Goal: Navigation & Orientation: Find specific page/section

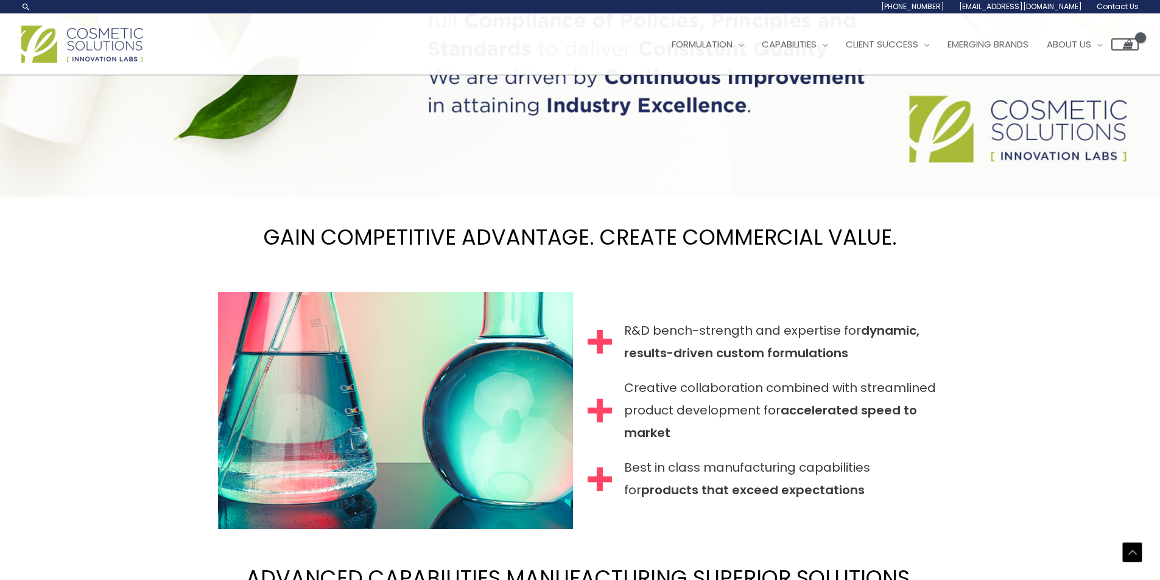
scroll to position [1158, 0]
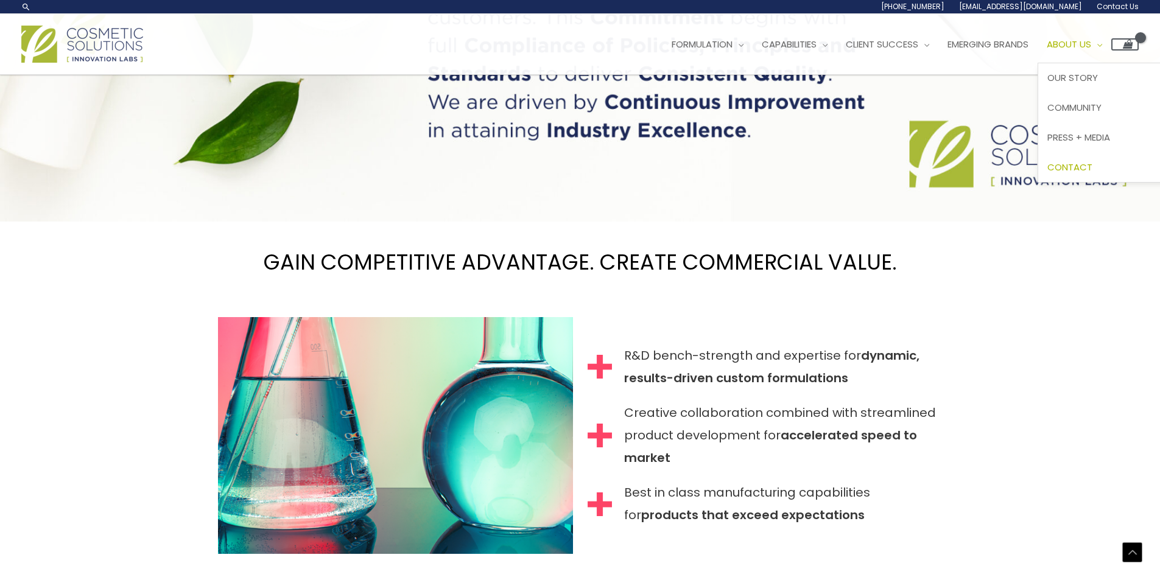
click at [1092, 162] on span "Contact" at bounding box center [1069, 167] width 45 height 13
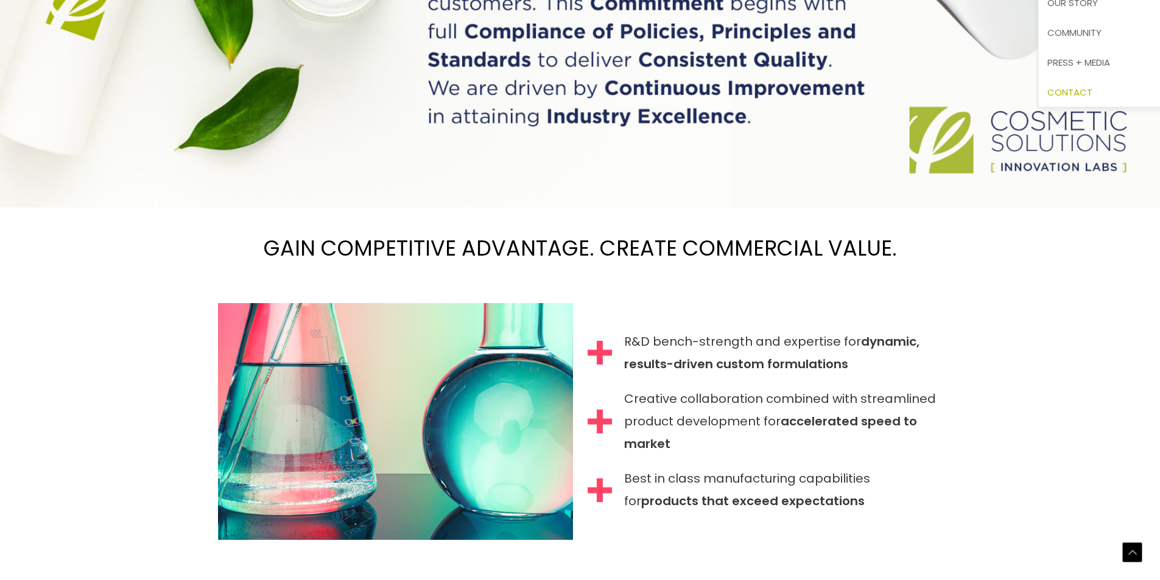
scroll to position [1178, 0]
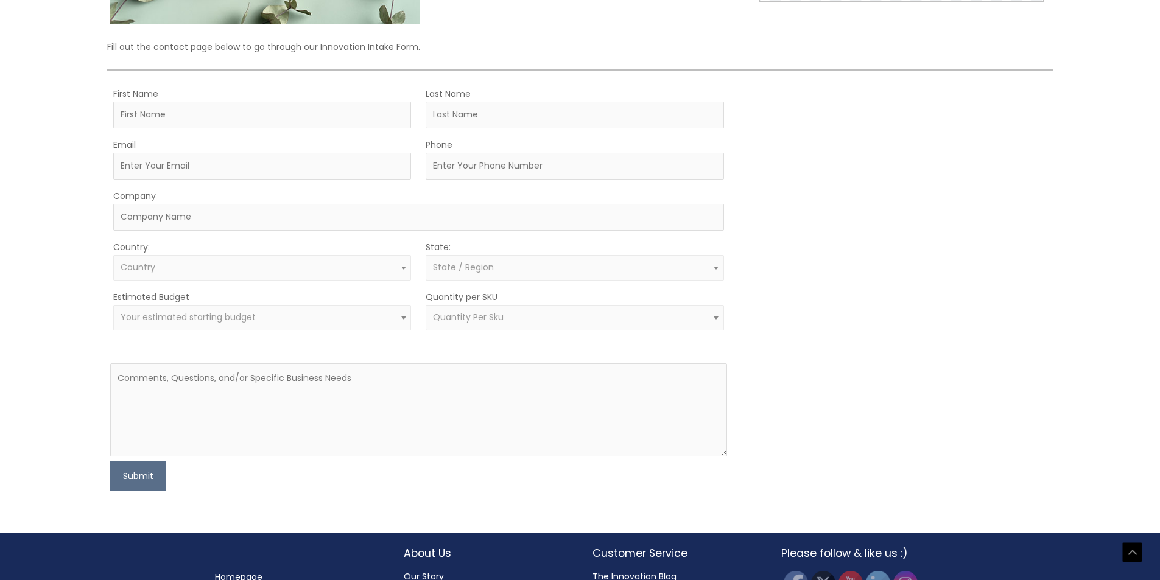
scroll to position [369, 0]
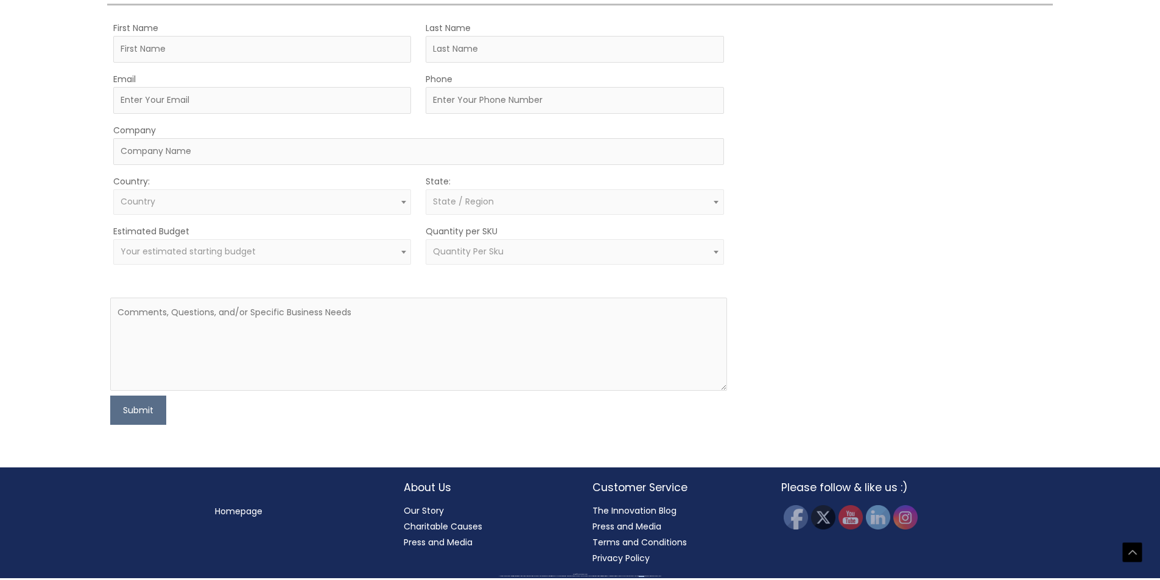
click at [626, 577] on div "All material on this Website, including design, text, images, logos and sounds,…" at bounding box center [579, 576] width 1117 height 1
click at [430, 512] on link "Our Story" at bounding box center [424, 511] width 40 height 12
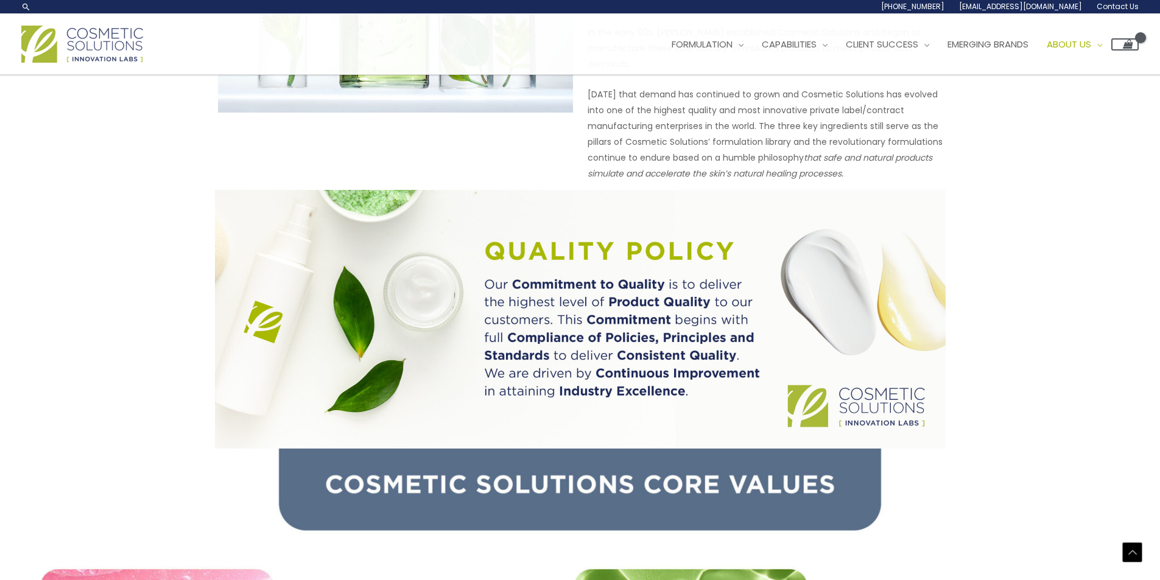
scroll to position [667, 0]
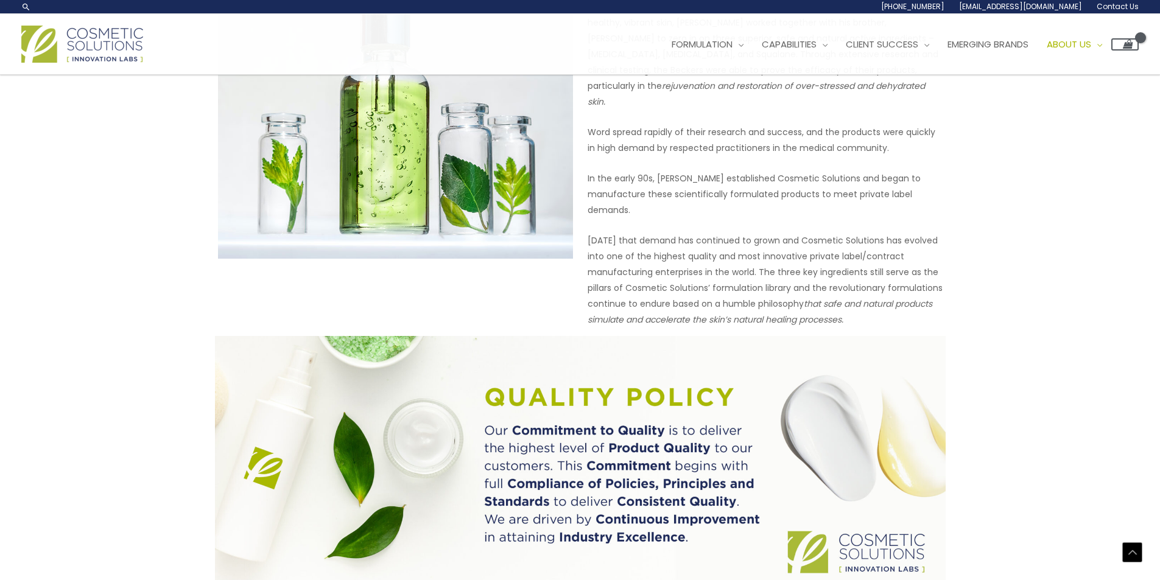
click at [73, 60] on img at bounding box center [82, 44] width 122 height 37
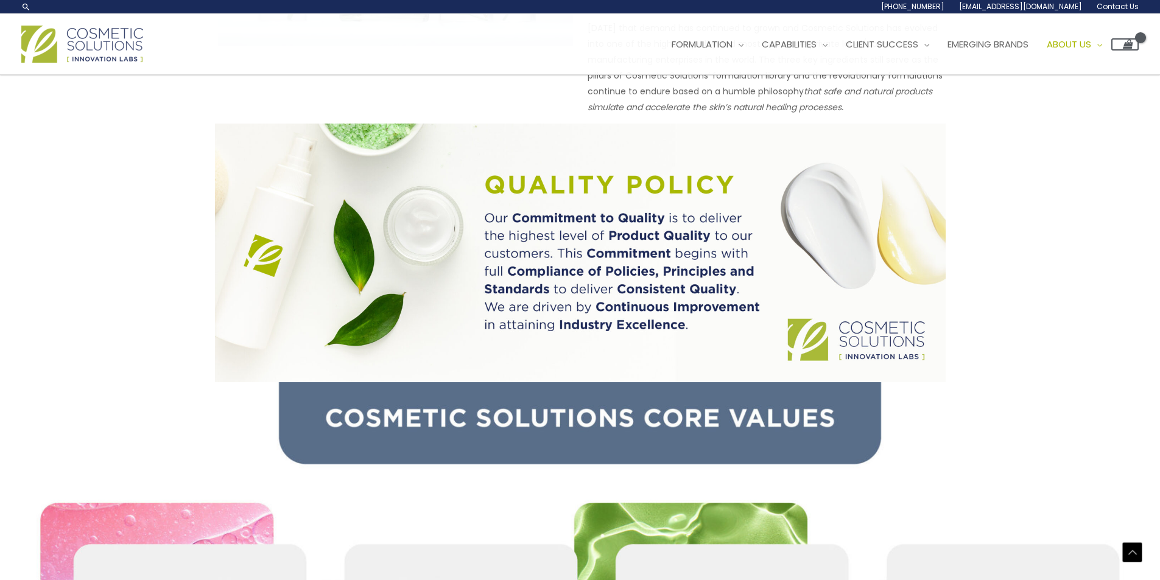
scroll to position [728, 0]
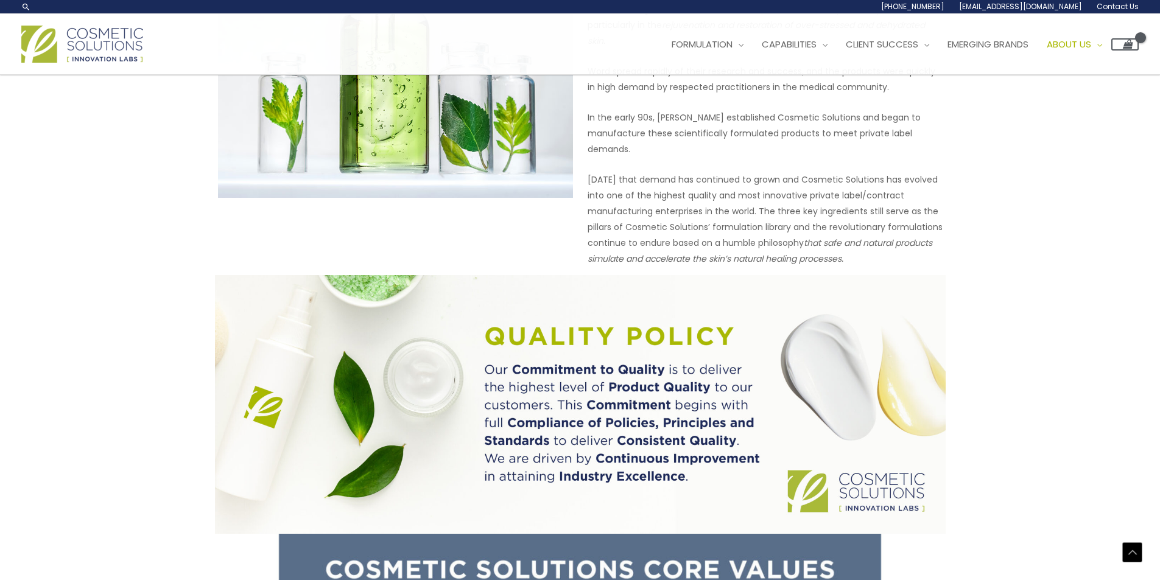
click at [58, 53] on img at bounding box center [82, 44] width 122 height 37
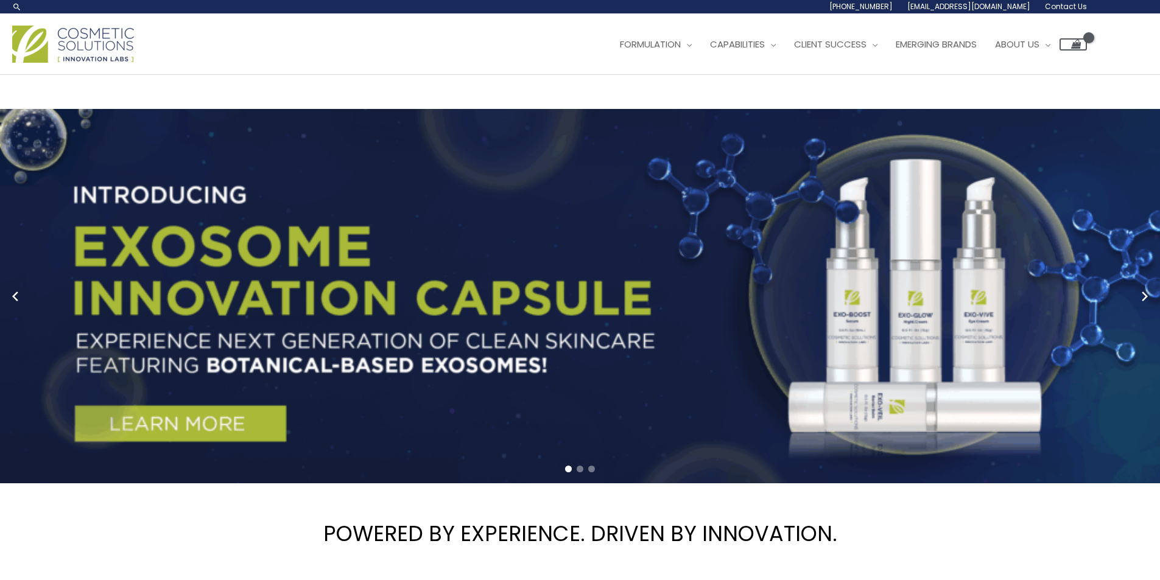
click at [36, 45] on img at bounding box center [73, 44] width 122 height 37
